Goal: Information Seeking & Learning: Learn about a topic

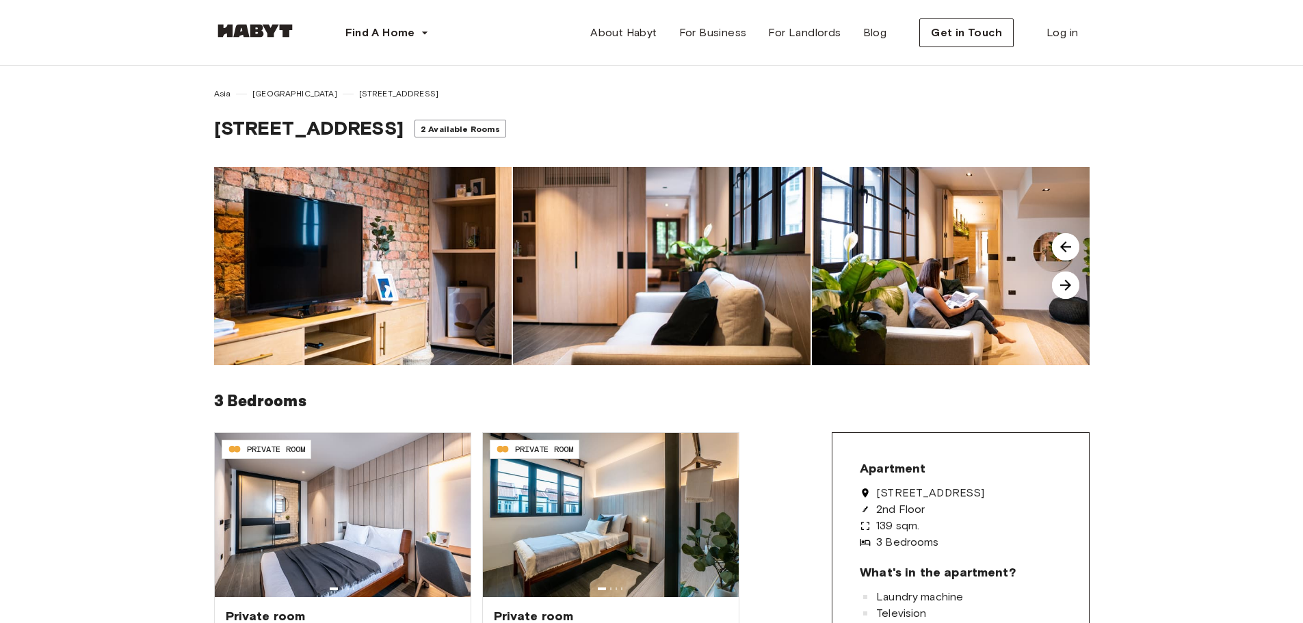
click at [1077, 285] on img at bounding box center [1065, 285] width 27 height 27
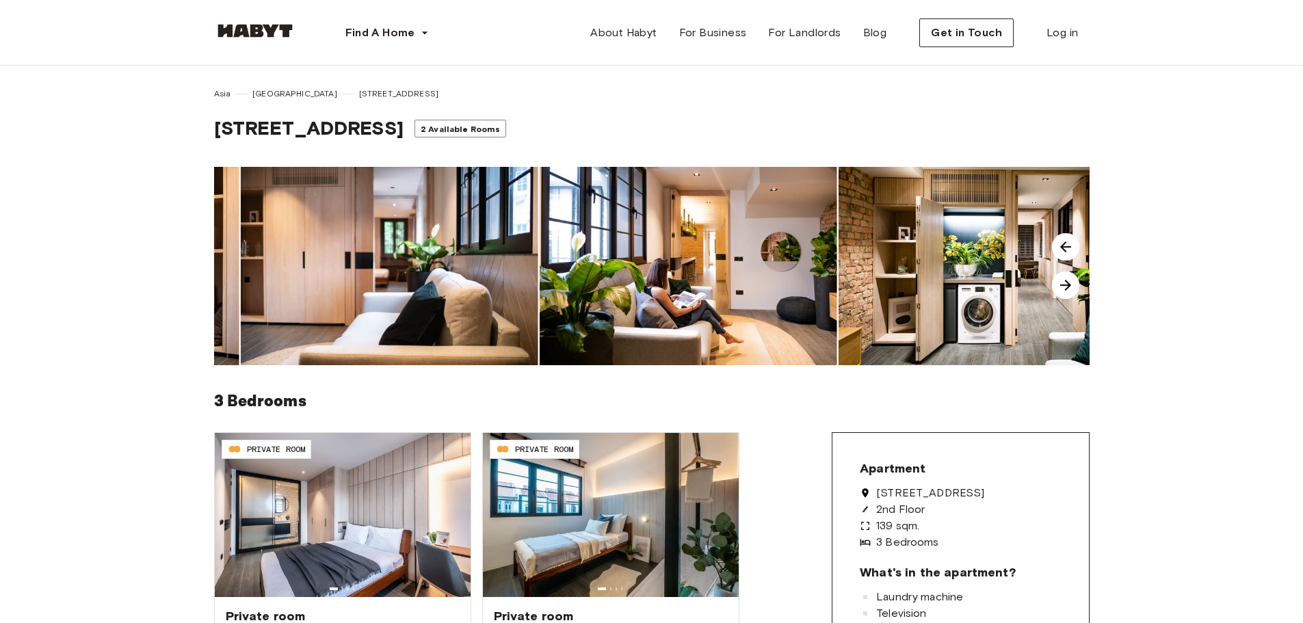
click at [1077, 285] on img at bounding box center [1065, 285] width 27 height 27
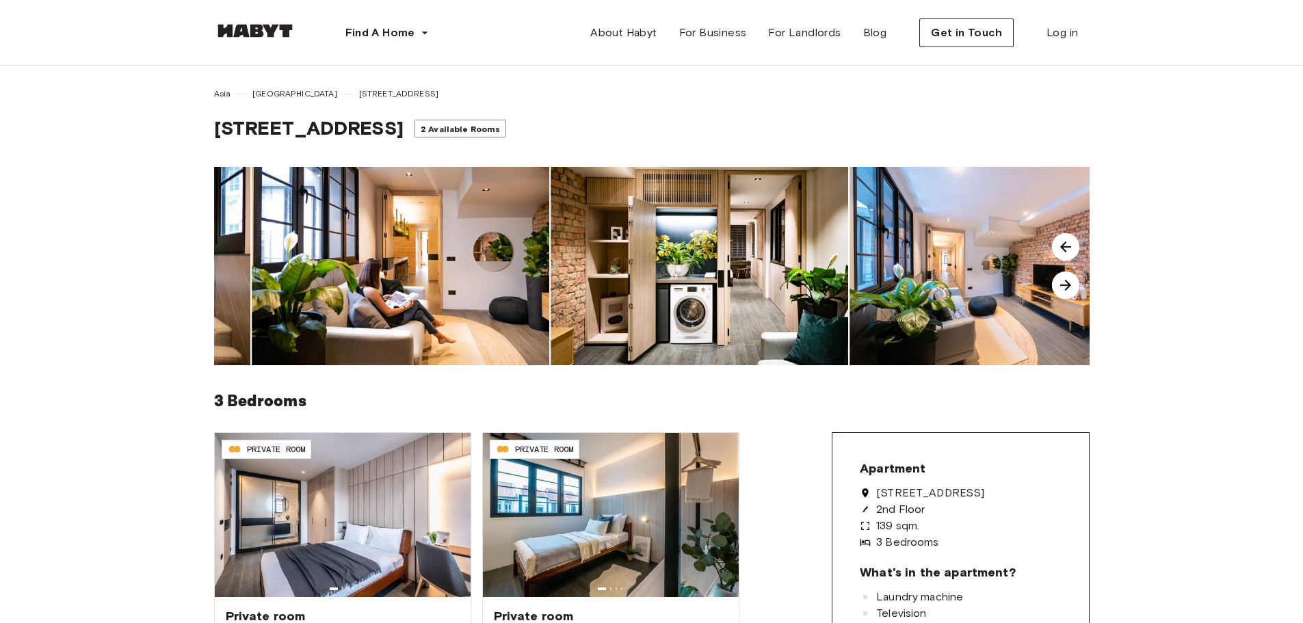
click at [1077, 285] on img at bounding box center [1065, 285] width 27 height 27
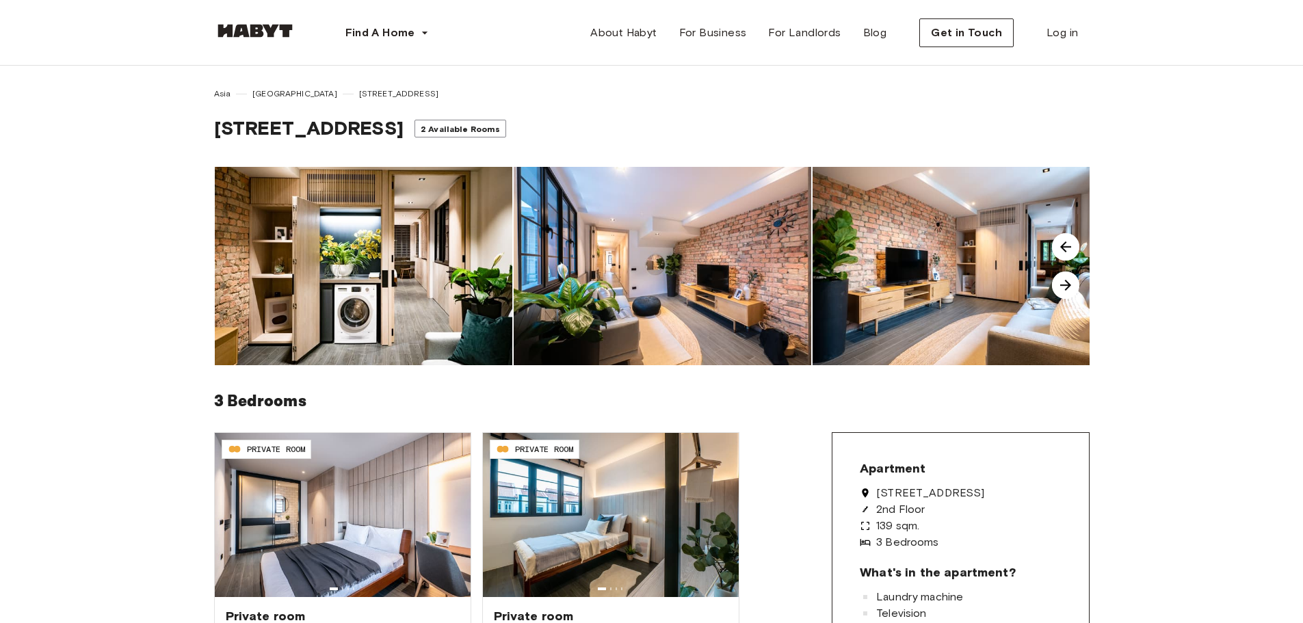
click at [1077, 285] on img at bounding box center [1065, 285] width 27 height 27
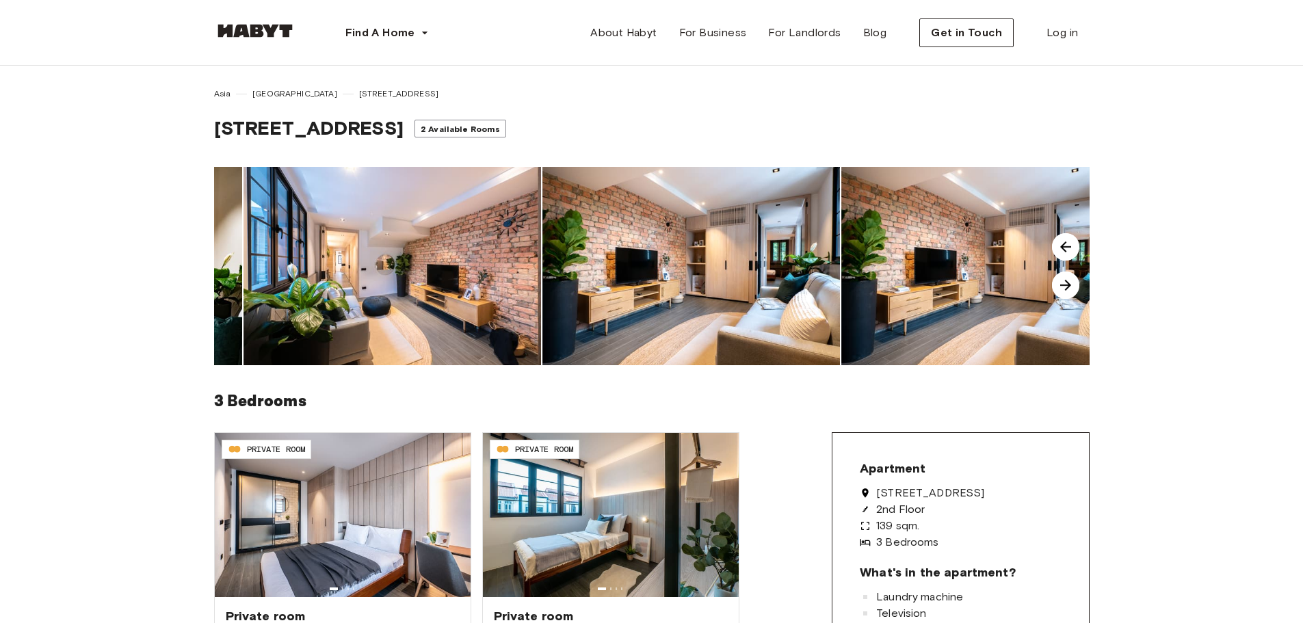
click at [1077, 285] on img at bounding box center [1065, 285] width 27 height 27
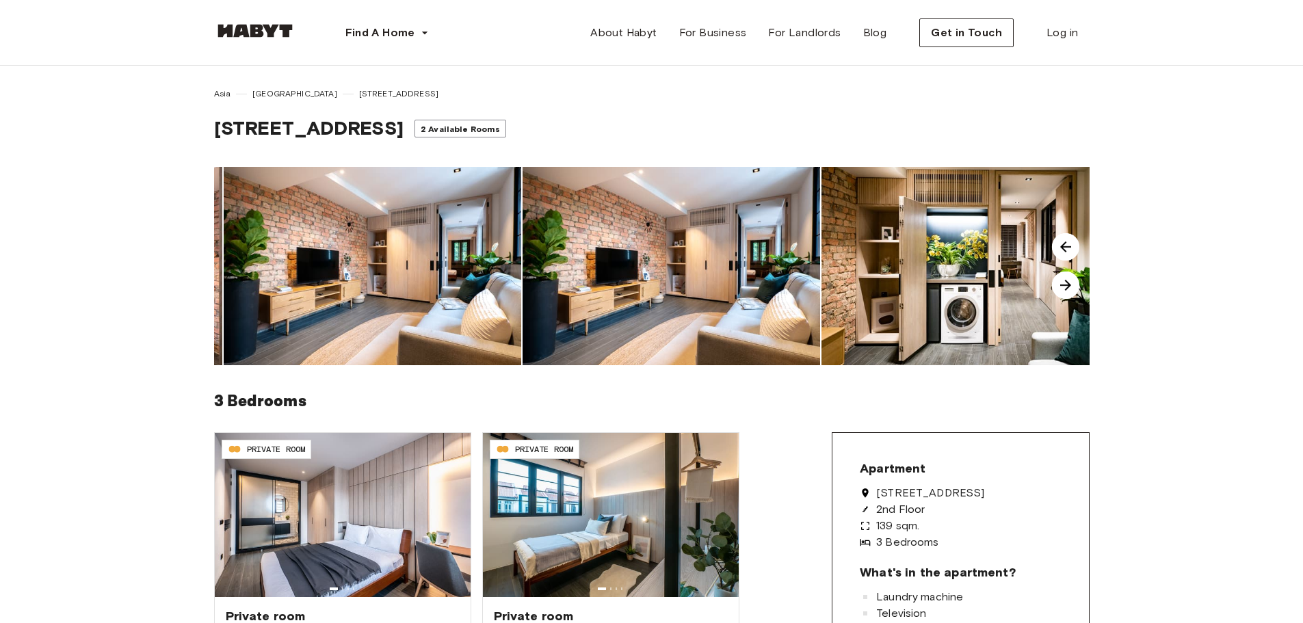
click at [1077, 285] on img at bounding box center [1065, 285] width 27 height 27
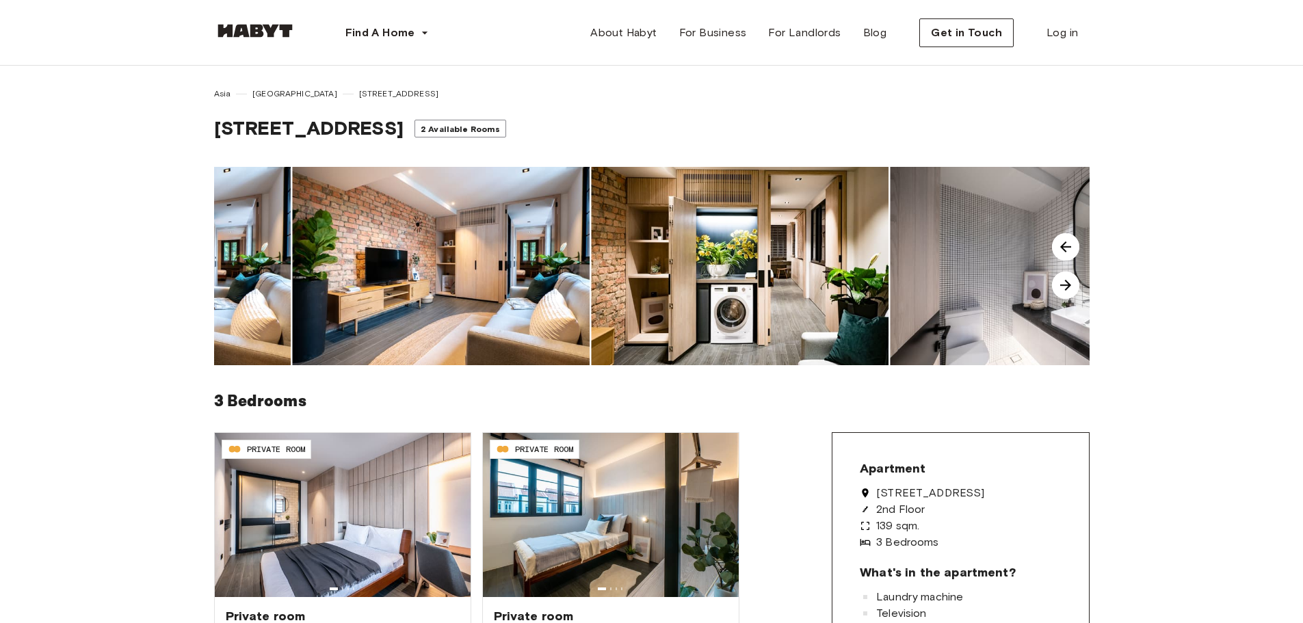
click at [1077, 285] on img at bounding box center [1065, 285] width 27 height 27
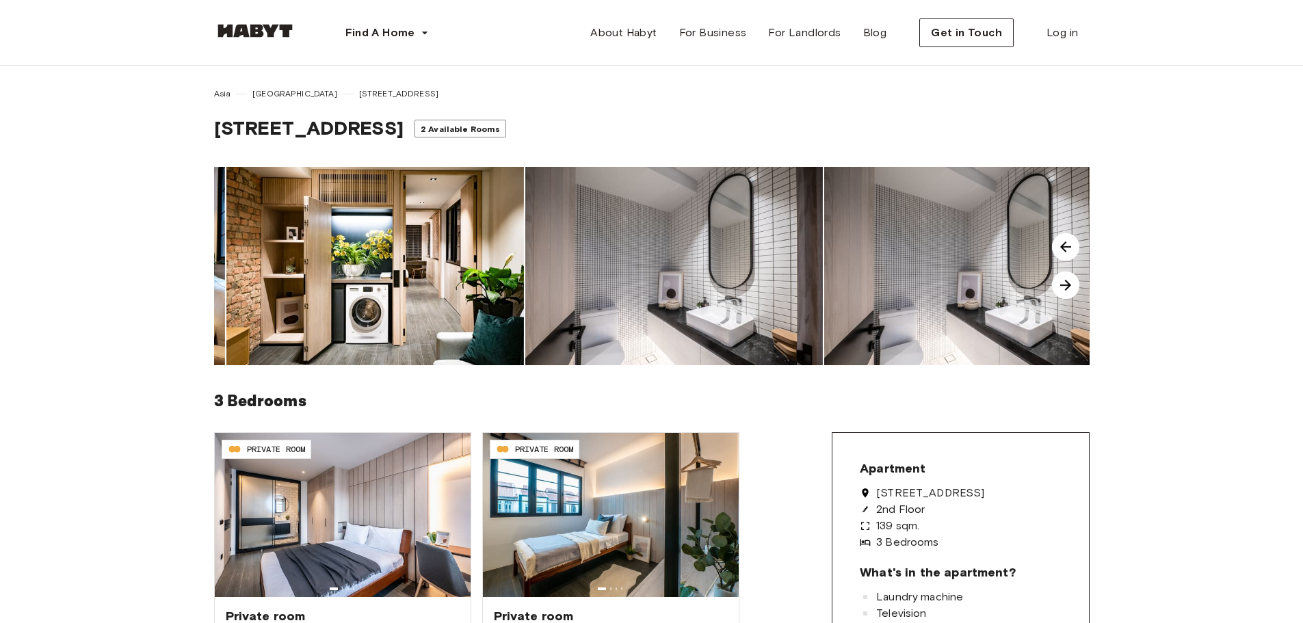
click at [1077, 285] on img at bounding box center [1065, 285] width 27 height 27
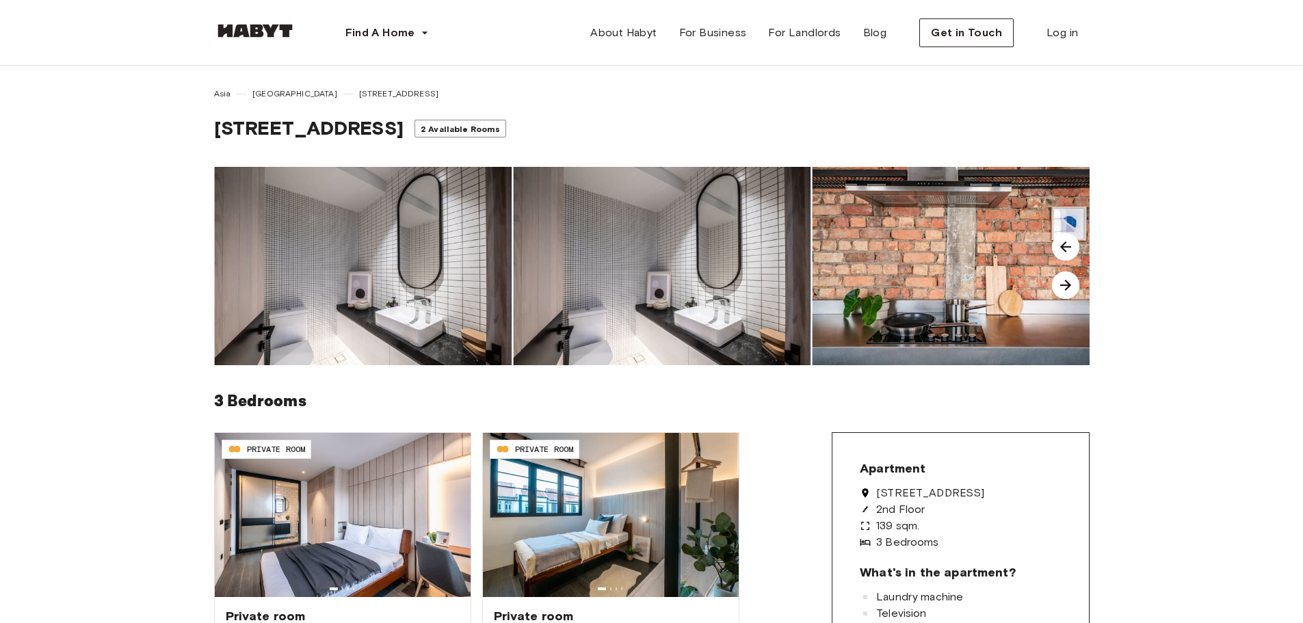
click at [1077, 285] on img at bounding box center [1065, 285] width 27 height 27
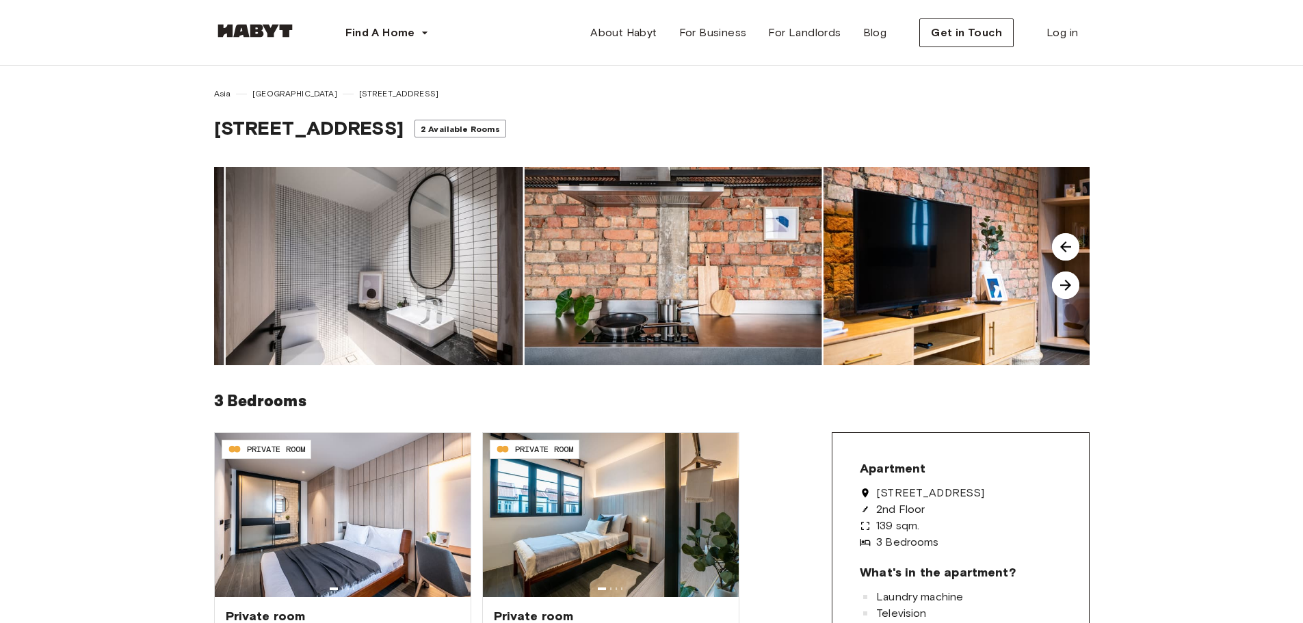
click at [1077, 285] on img at bounding box center [1065, 285] width 27 height 27
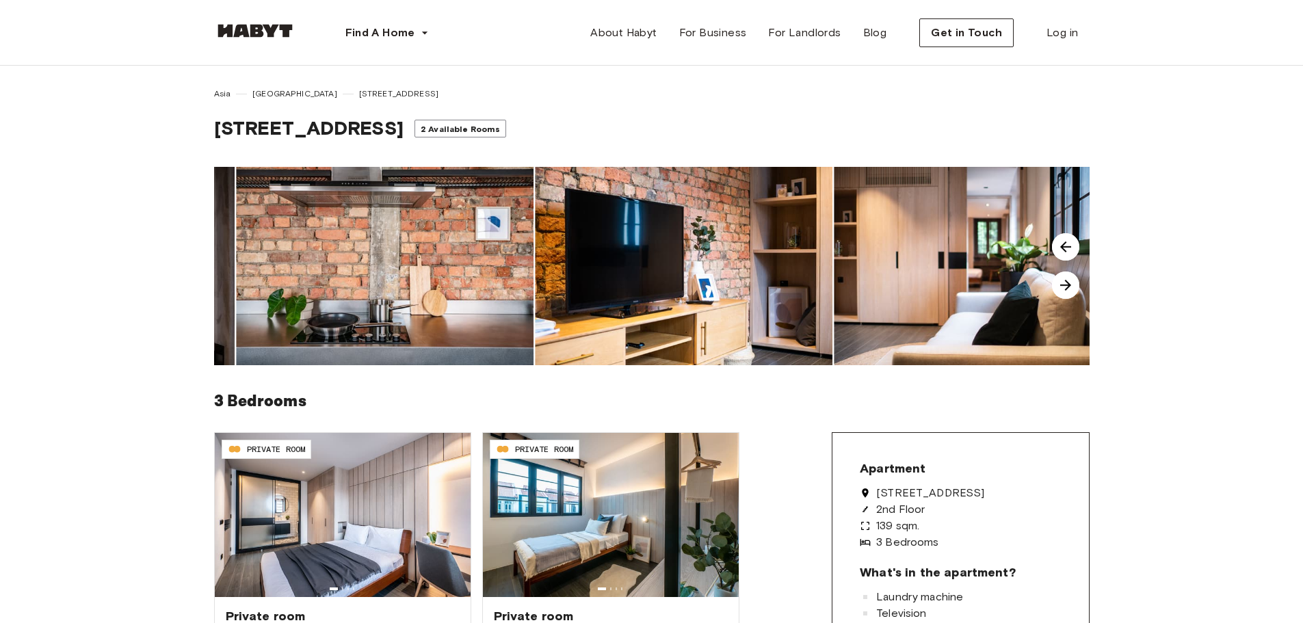
click at [1077, 285] on img at bounding box center [1065, 285] width 27 height 27
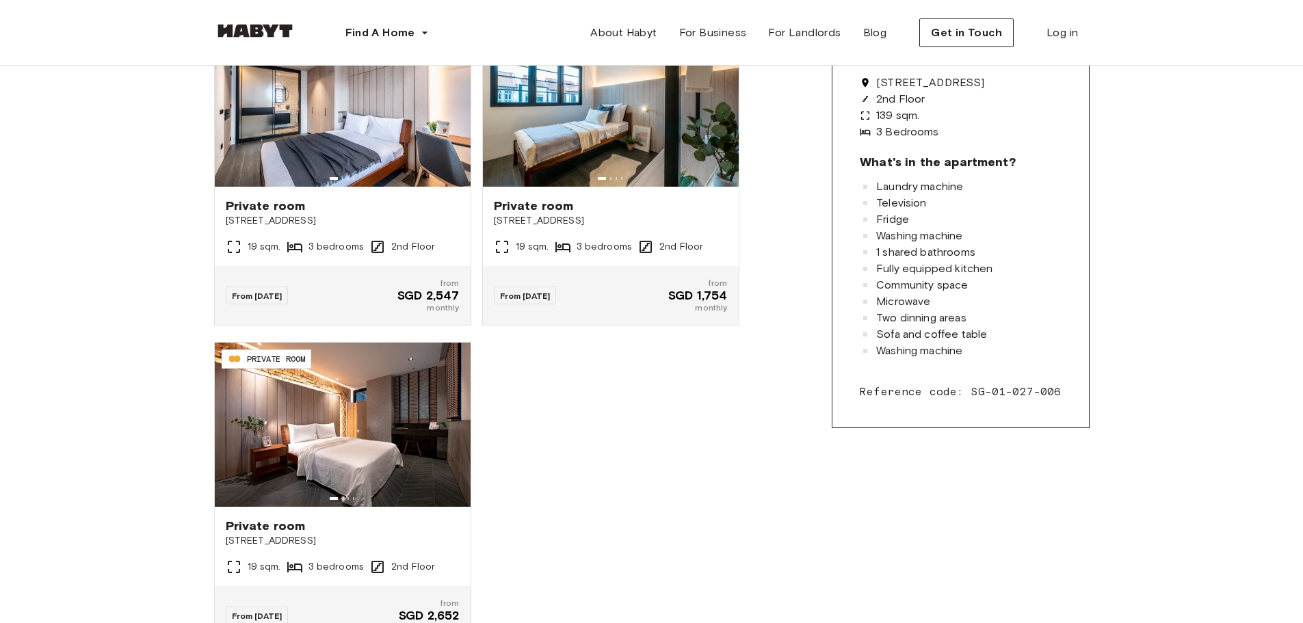
scroll to position [342, 0]
